Goal: Ask a question

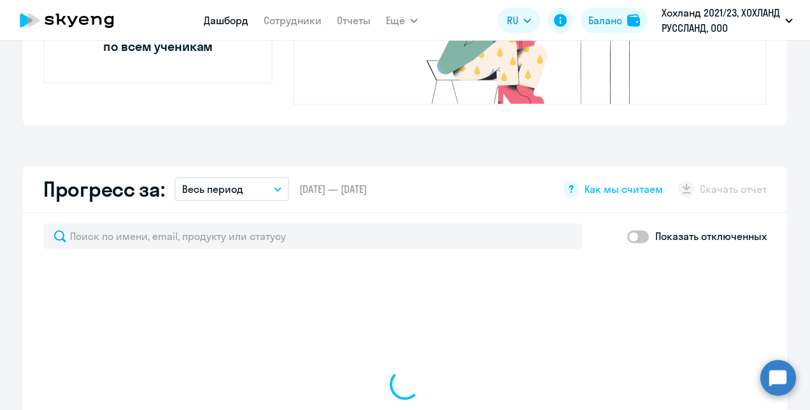
scroll to position [764, 0]
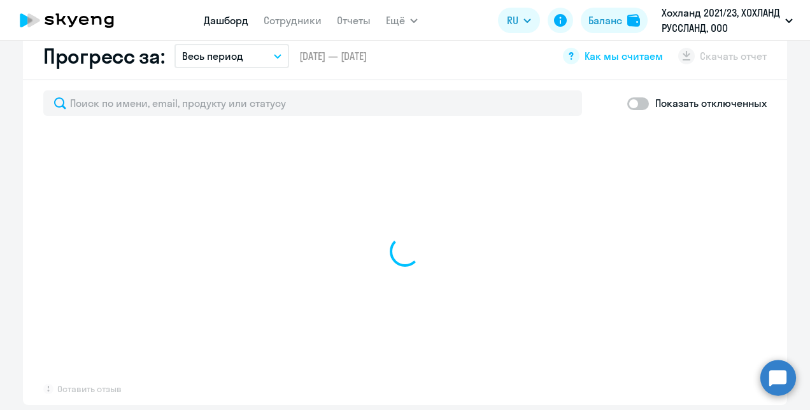
click at [770, 373] on circle at bounding box center [778, 378] width 36 height 36
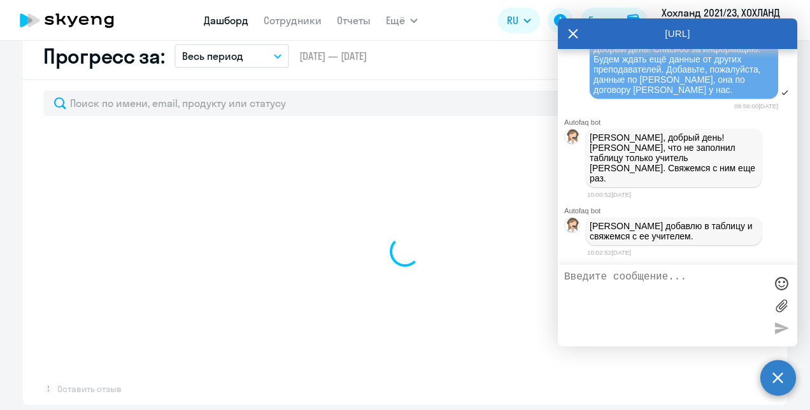
select select "30"
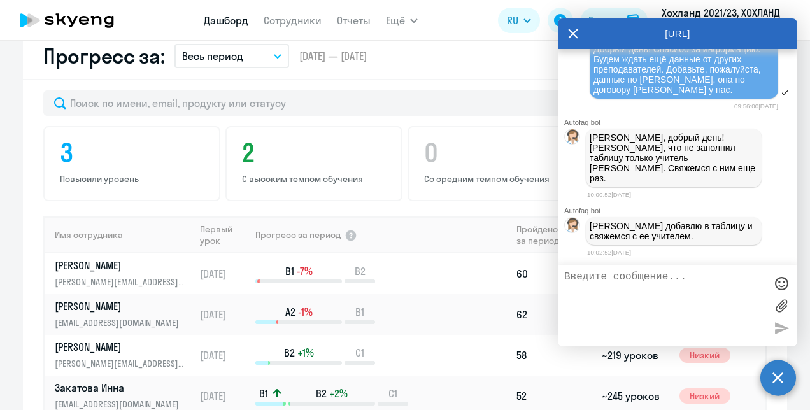
scroll to position [14146, 0]
click at [623, 280] on textarea at bounding box center [664, 305] width 201 height 69
click at [636, 287] on textarea "Добрый день! Сориентируйте, пожалуйста" at bounding box center [664, 305] width 201 height 69
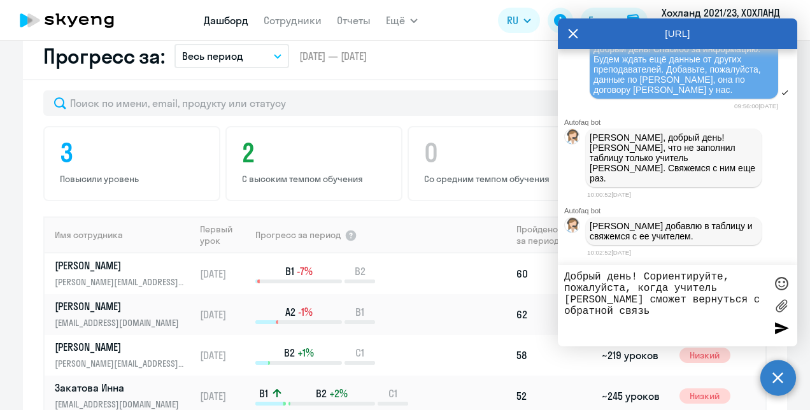
type textarea "Добрый день! Сориентируйте, пожалуйста, когда учитель [PERSON_NAME] сможет верн…"
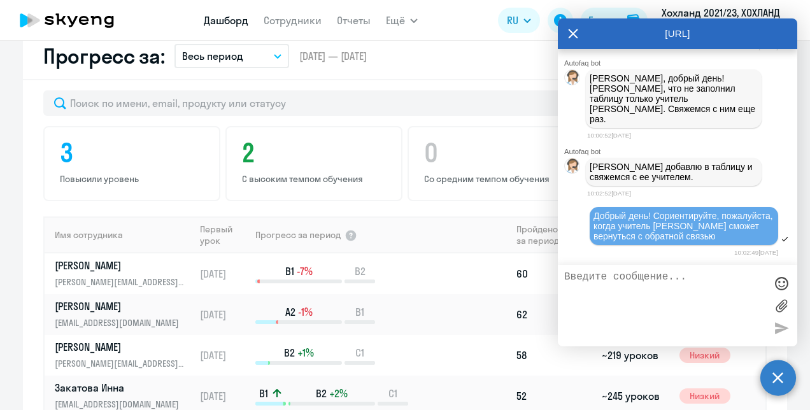
scroll to position [14470, 0]
click at [580, 34] on div "[URL]" at bounding box center [677, 33] width 239 height 31
click at [576, 33] on icon at bounding box center [573, 33] width 10 height 31
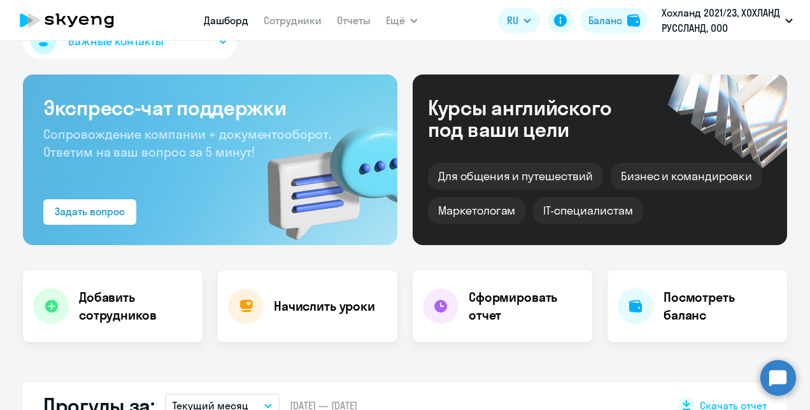
scroll to position [0, 0]
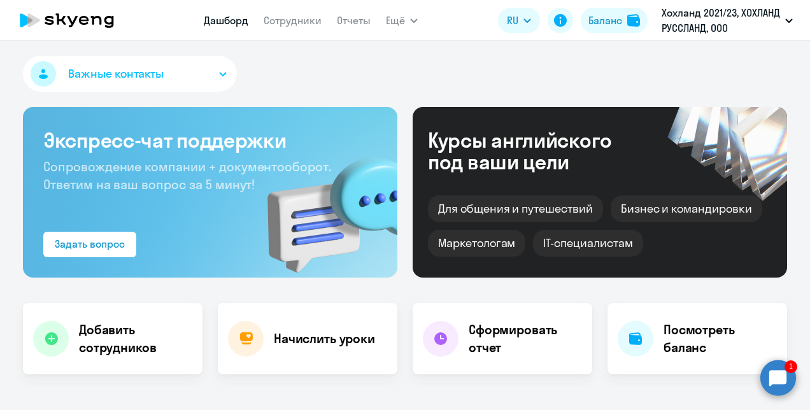
click at [784, 374] on circle at bounding box center [778, 378] width 36 height 36
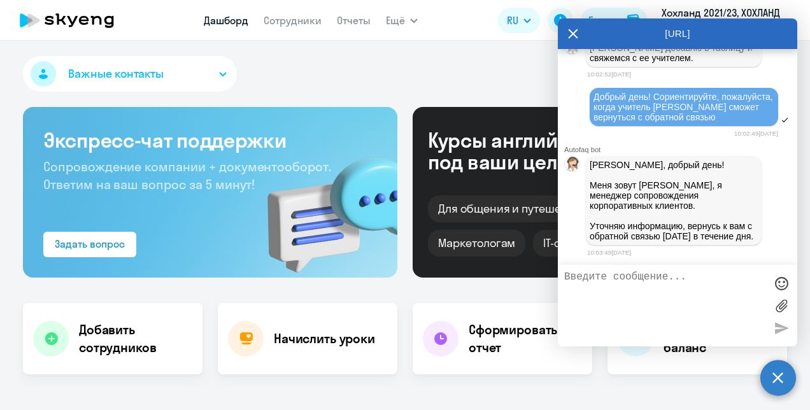
scroll to position [14600, 0]
click at [569, 30] on icon at bounding box center [574, 34] width 10 height 10
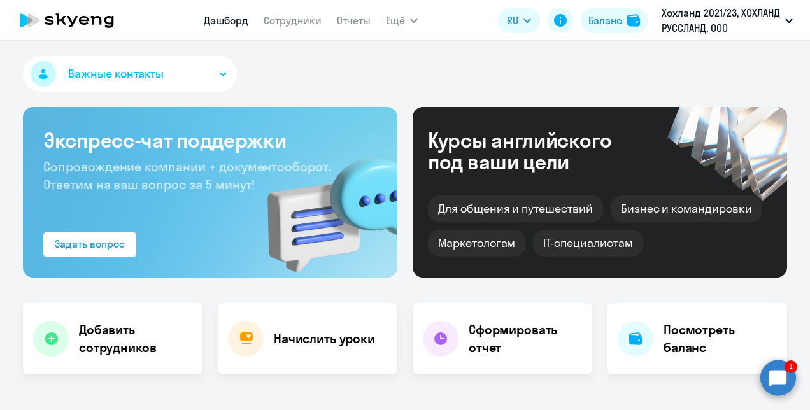
scroll to position [219, 0]
click at [781, 379] on circle at bounding box center [778, 378] width 36 height 36
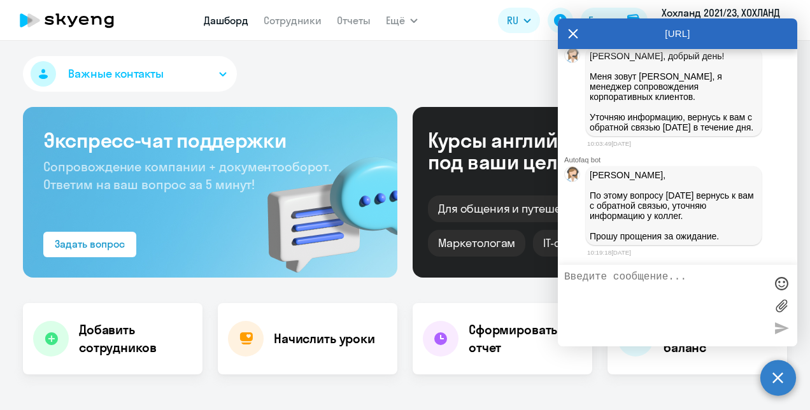
scroll to position [14709, 0]
click at [572, 31] on icon at bounding box center [573, 33] width 10 height 31
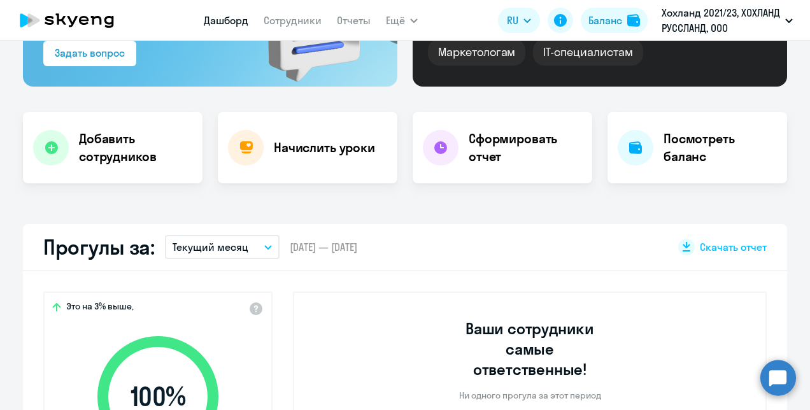
scroll to position [219, 0]
